Goal: Communication & Community: Answer question/provide support

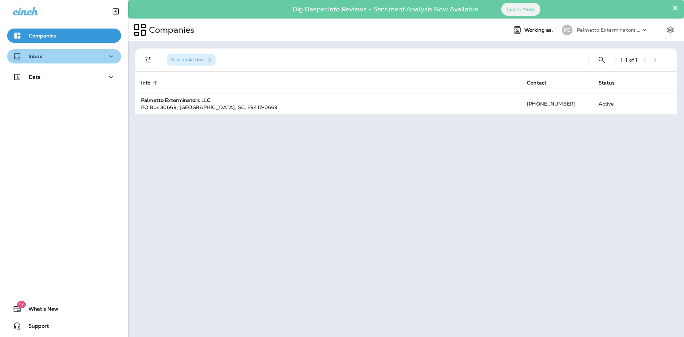
click at [107, 53] on icon "button" at bounding box center [111, 56] width 9 height 9
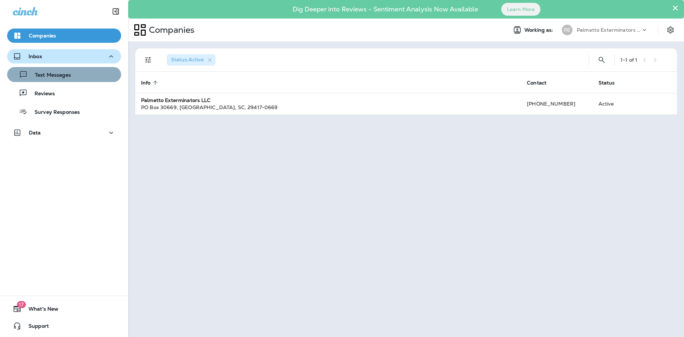
click at [97, 79] on div "Text Messages" at bounding box center [64, 74] width 108 height 11
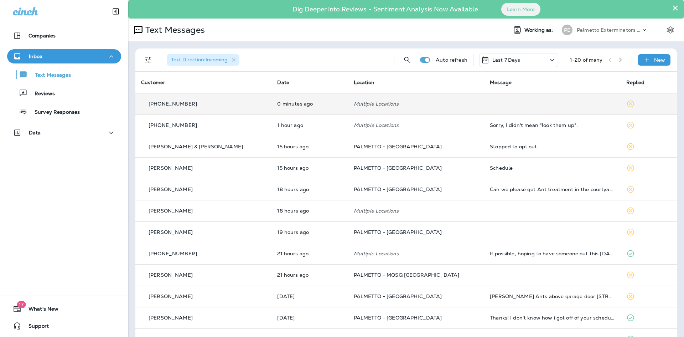
click at [571, 101] on td at bounding box center [552, 103] width 136 height 21
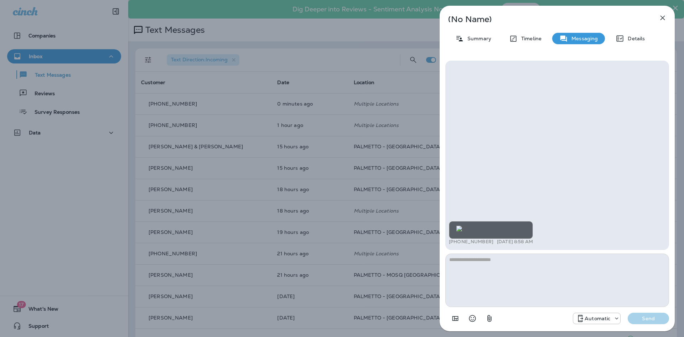
scroll to position [-17, 0]
click at [462, 226] on img at bounding box center [459, 229] width 6 height 6
drag, startPoint x: 497, startPoint y: 243, endPoint x: 449, endPoint y: 243, distance: 47.7
click at [449, 243] on div "+1 (704) 577-4499 [DATE] 8:58 AM" at bounding box center [491, 242] width 84 height 6
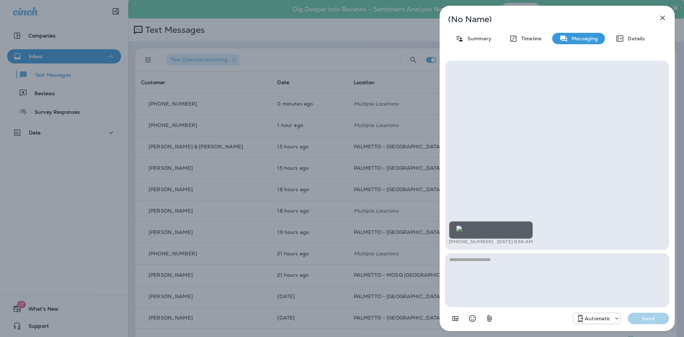
click at [497, 240] on div "+1 (704) 577-4499 [DATE] 8:58 AM" at bounding box center [491, 242] width 84 height 6
click at [496, 271] on textarea at bounding box center [557, 279] width 224 height 53
click at [492, 274] on textarea at bounding box center [557, 279] width 224 height 53
click at [495, 238] on div "+1 (704) 577-4499 [DATE] 8:58 AM" at bounding box center [491, 233] width 84 height 24
click at [496, 244] on div "+1 (704) 577-4499 [DATE] 8:58 AM" at bounding box center [557, 233] width 217 height 25
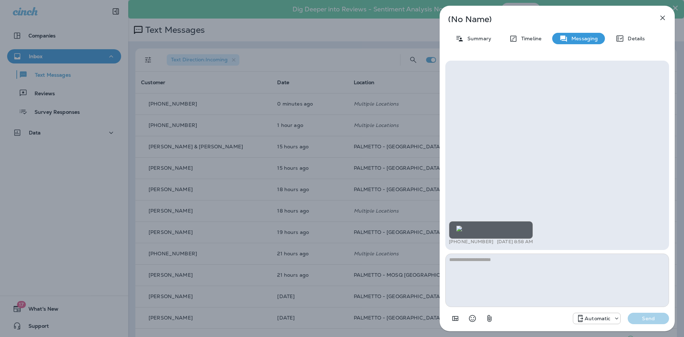
drag, startPoint x: 496, startPoint y: 243, endPoint x: 450, endPoint y: 245, distance: 46.3
click at [450, 245] on div "+1 (704) 577-4499 [DATE] 8:58 AM" at bounding box center [557, 233] width 217 height 25
click at [450, 244] on div "+1 (704) 577-4499 [DATE] 8:58 AM" at bounding box center [557, 233] width 217 height 25
drag, startPoint x: 449, startPoint y: 241, endPoint x: 496, endPoint y: 242, distance: 46.3
click at [496, 241] on div "+1 (704) 577-4499 [DATE] 8:58 AM" at bounding box center [491, 242] width 84 height 6
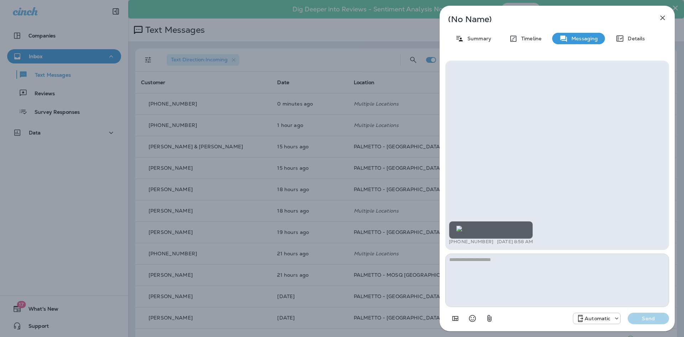
click at [496, 242] on div "+1 (704) 577-4499 [DATE] 8:58 AM" at bounding box center [491, 242] width 84 height 6
drag, startPoint x: 494, startPoint y: 243, endPoint x: 447, endPoint y: 242, distance: 46.3
click at [447, 242] on div "+1 (704) 577-4499 [DATE] 8:58 AM" at bounding box center [557, 155] width 224 height 189
drag, startPoint x: 451, startPoint y: 239, endPoint x: 462, endPoint y: 243, distance: 11.6
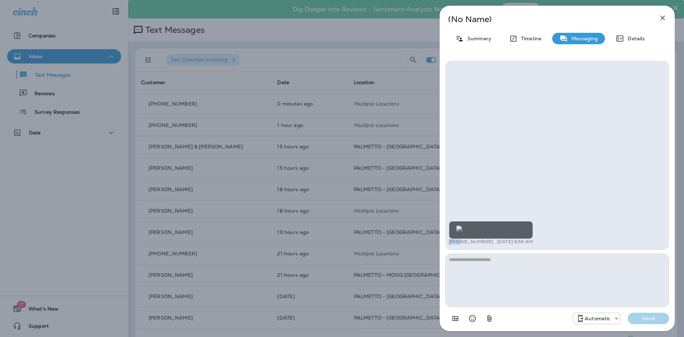
click at [457, 239] on p "[PHONE_NUMBER]" at bounding box center [471, 242] width 45 height 6
drag, startPoint x: 499, startPoint y: 244, endPoint x: 495, endPoint y: 242, distance: 4.2
click at [496, 242] on div "+1 (704) 577-4499 [DATE] 8:58 AM" at bounding box center [491, 242] width 84 height 6
drag, startPoint x: 493, startPoint y: 241, endPoint x: 450, endPoint y: 245, distance: 43.0
click at [450, 245] on div "+1 (704) 577-4499 [DATE] 8:58 AM" at bounding box center [557, 233] width 217 height 25
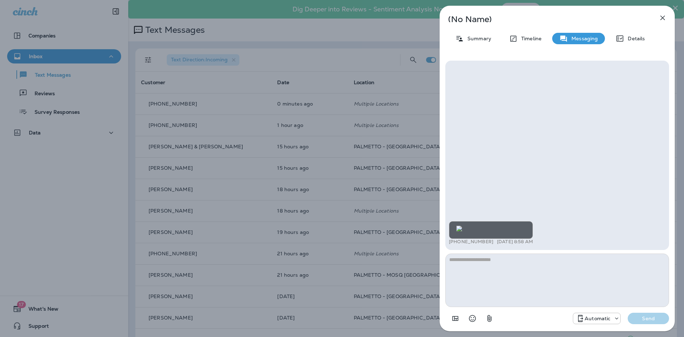
click at [518, 245] on div "+1 (704) 577-4499 [DATE] 8:58 AM" at bounding box center [557, 233] width 217 height 25
drag, startPoint x: 600, startPoint y: 241, endPoint x: 545, endPoint y: 243, distance: 54.5
click at [545, 243] on div "+1 (704) 577-4499 [DATE] 8:58 AM" at bounding box center [557, 233] width 217 height 25
drag, startPoint x: 497, startPoint y: 242, endPoint x: 450, endPoint y: 240, distance: 47.1
click at [450, 240] on div "+1 (704) 577-4499 [DATE] 8:58 AM" at bounding box center [491, 242] width 84 height 6
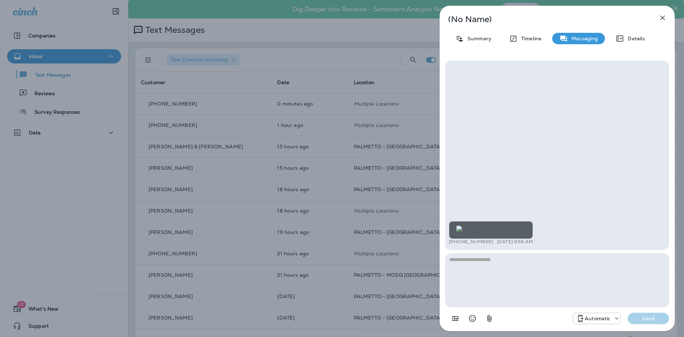
click at [500, 245] on div "+1 (704) 577-4499 [DATE] 8:58 AM" at bounding box center [557, 233] width 217 height 25
click at [501, 242] on div "+1 (704) 577-4499 [DATE] 8:58 AM" at bounding box center [491, 242] width 84 height 6
click at [559, 262] on textarea at bounding box center [557, 279] width 224 height 53
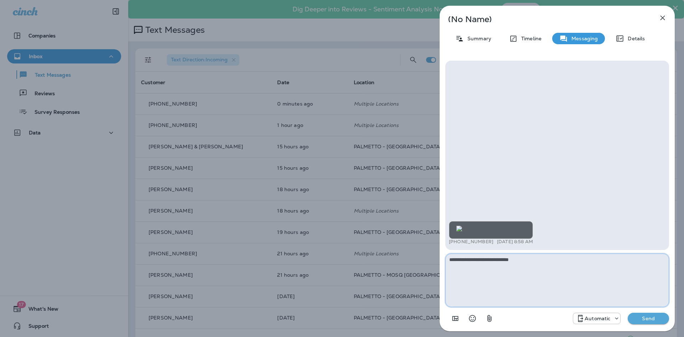
type textarea "**********"
click at [638, 315] on p "Send" at bounding box center [648, 318] width 30 height 6
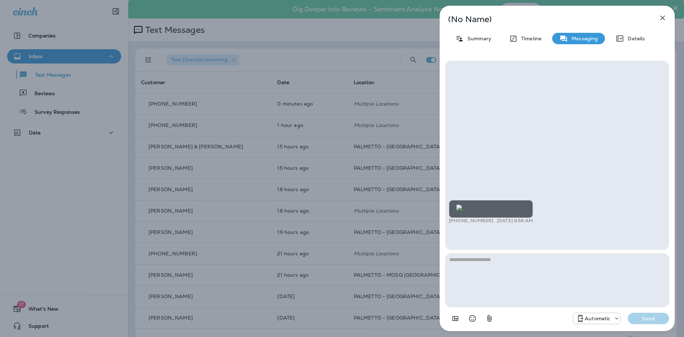
scroll to position [-38, 0]
click at [662, 19] on icon "button" at bounding box center [662, 18] width 5 height 5
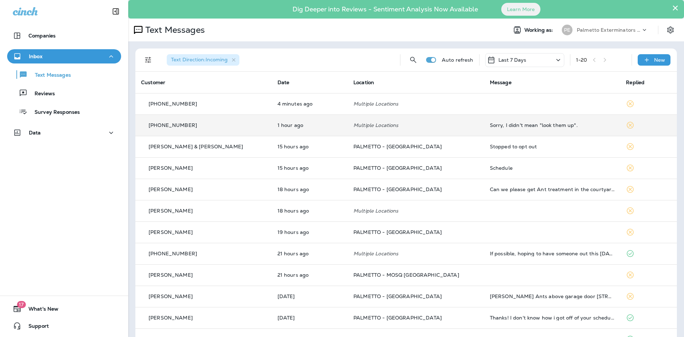
click at [504, 122] on div "Sorry, I didn't mean "look them up"." at bounding box center [552, 125] width 125 height 6
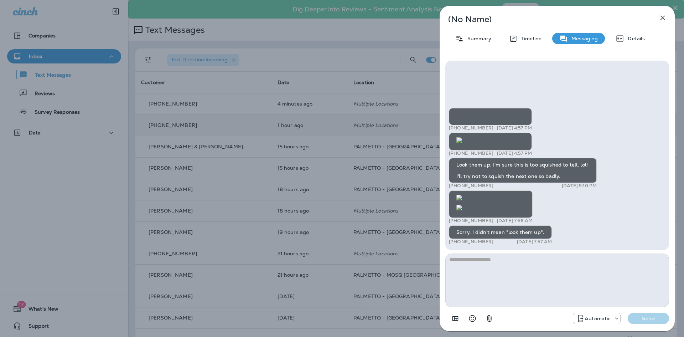
scroll to position [0, 0]
click at [462, 204] on img at bounding box center [459, 207] width 6 height 6
click at [659, 17] on icon "button" at bounding box center [662, 18] width 9 height 9
